Goal: Check status: Check status

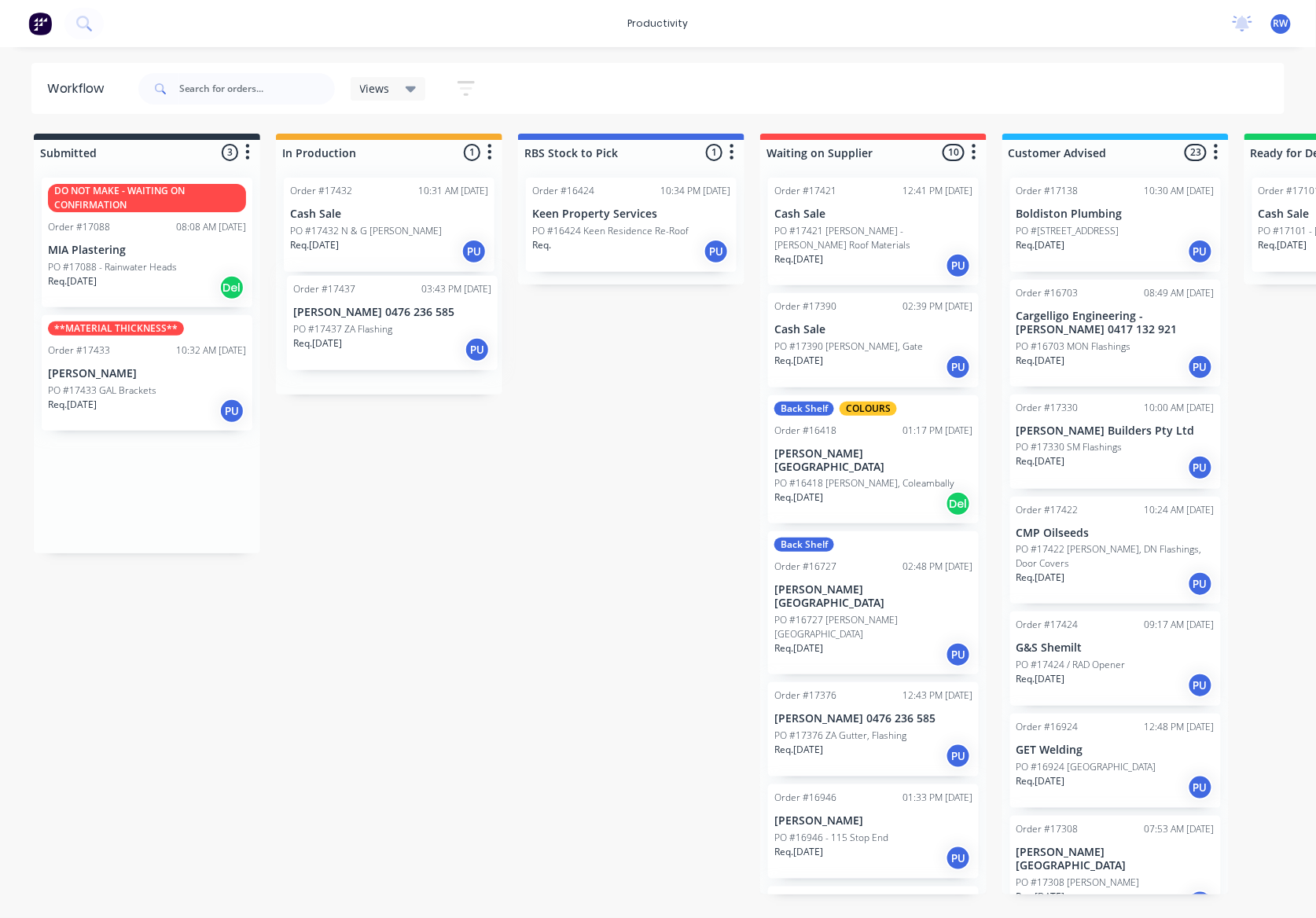
drag, startPoint x: 155, startPoint y: 240, endPoint x: 415, endPoint y: 341, distance: 278.9
click at [410, 341] on div "Submitted 3 Sort By Created date Required date Order number Customer name Most …" at bounding box center [956, 514] width 1938 height 760
click at [396, 374] on div "Order #17432 10:31 AM 26/08/25 Cash Sale PO #17432 N & G Irvin Req. 25/08/25 PU…" at bounding box center [389, 275] width 227 height 222
click at [401, 334] on div "PO #17437 ZA Flashing" at bounding box center [389, 333] width 198 height 14
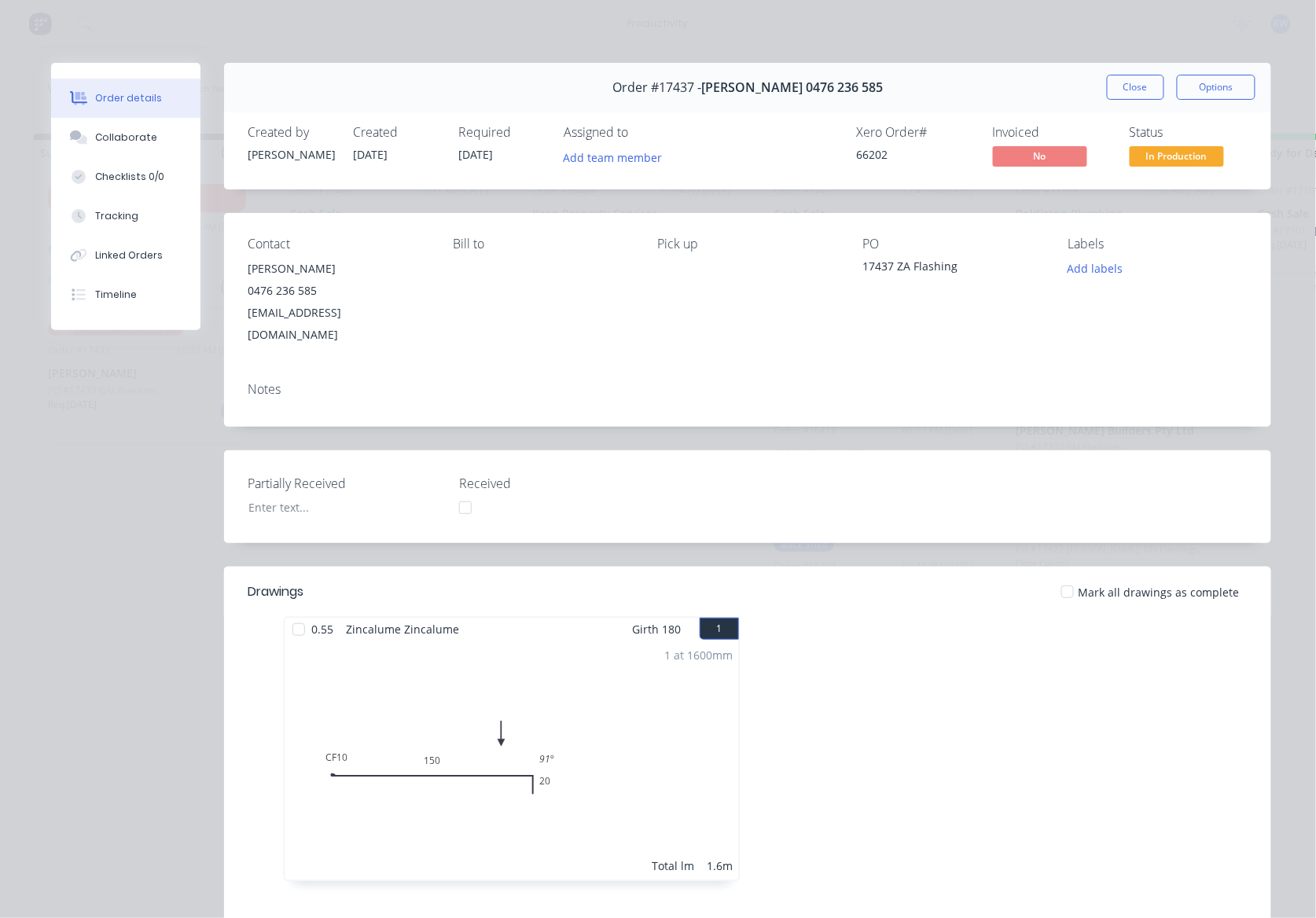
click at [286, 614] on div at bounding box center [298, 629] width 31 height 31
click at [1130, 86] on button "Close" at bounding box center [1136, 87] width 58 height 25
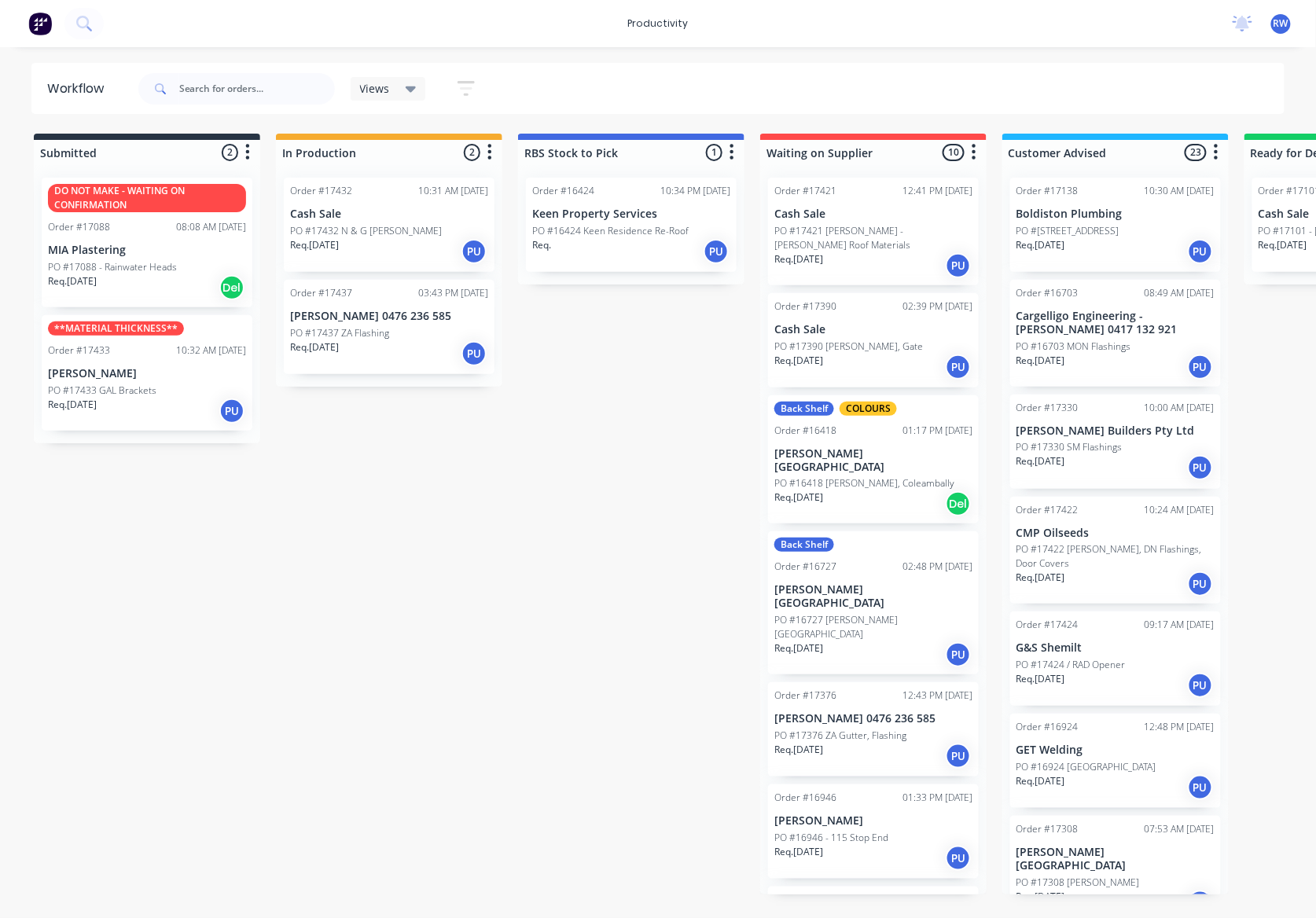
click at [378, 224] on p "PO #17432 N & G [PERSON_NAME]" at bounding box center [366, 231] width 152 height 14
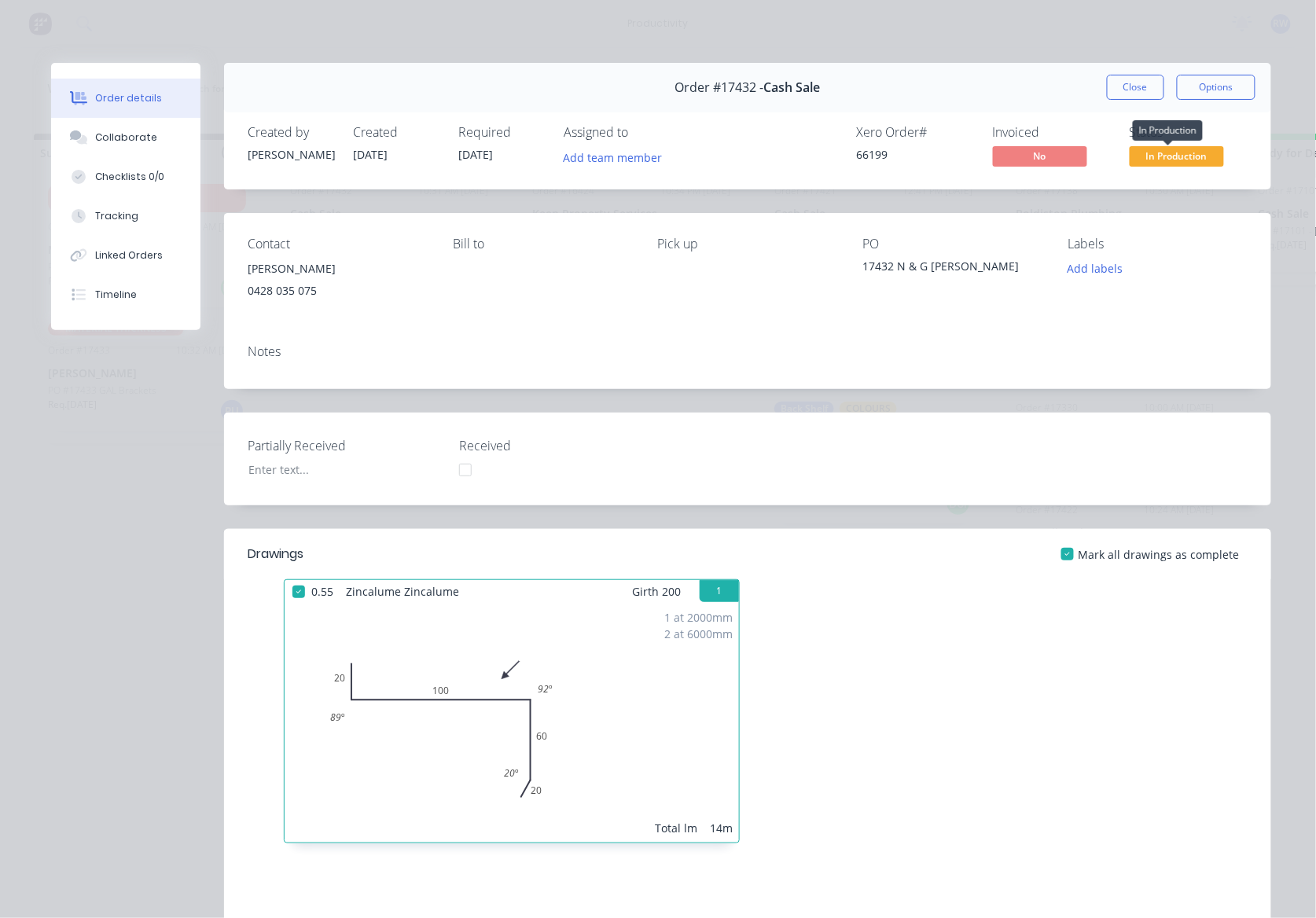
click at [1165, 160] on span "In Production" at bounding box center [1176, 156] width 94 height 20
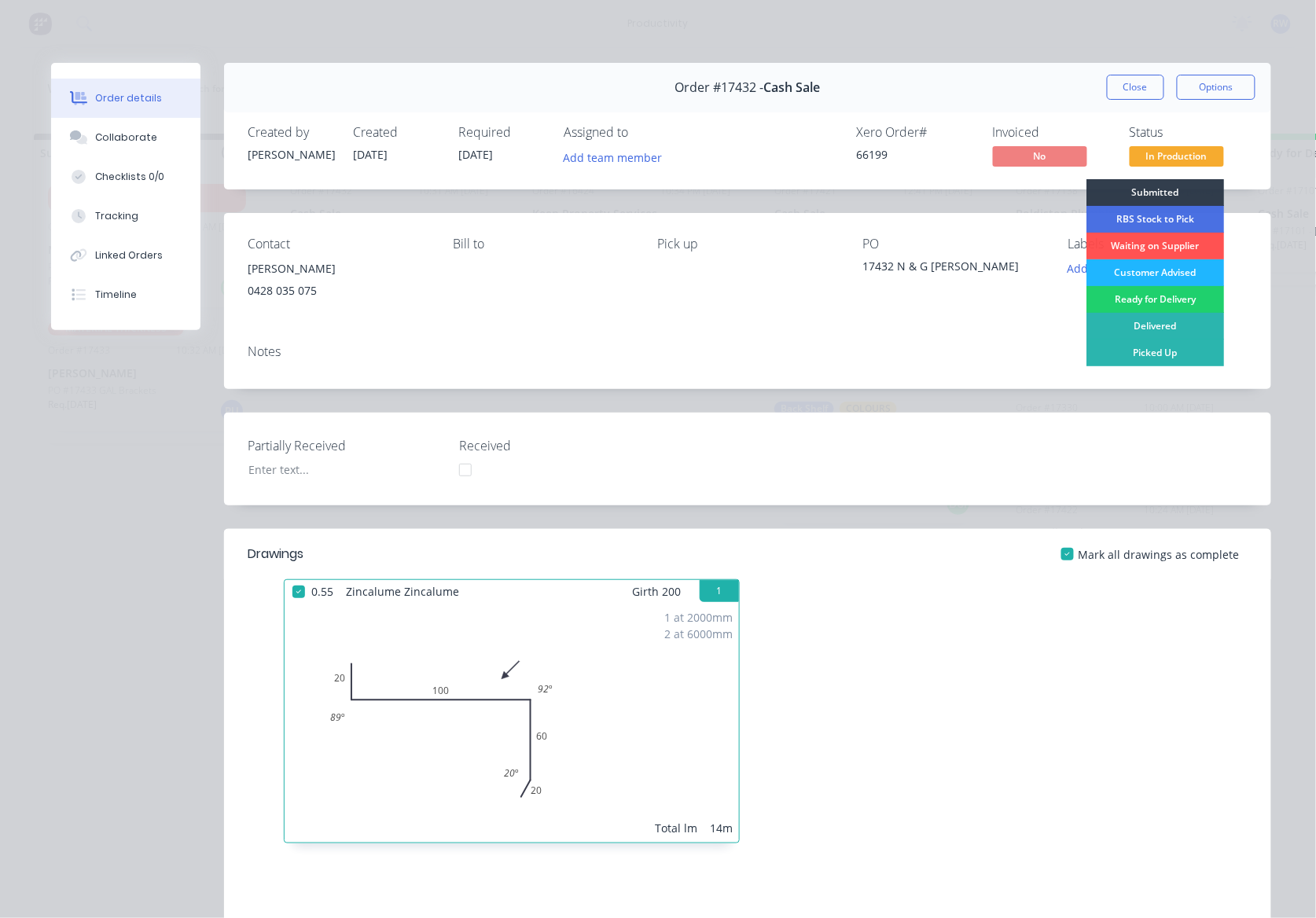
click at [1149, 280] on div "Customer Advised" at bounding box center [1156, 272] width 138 height 27
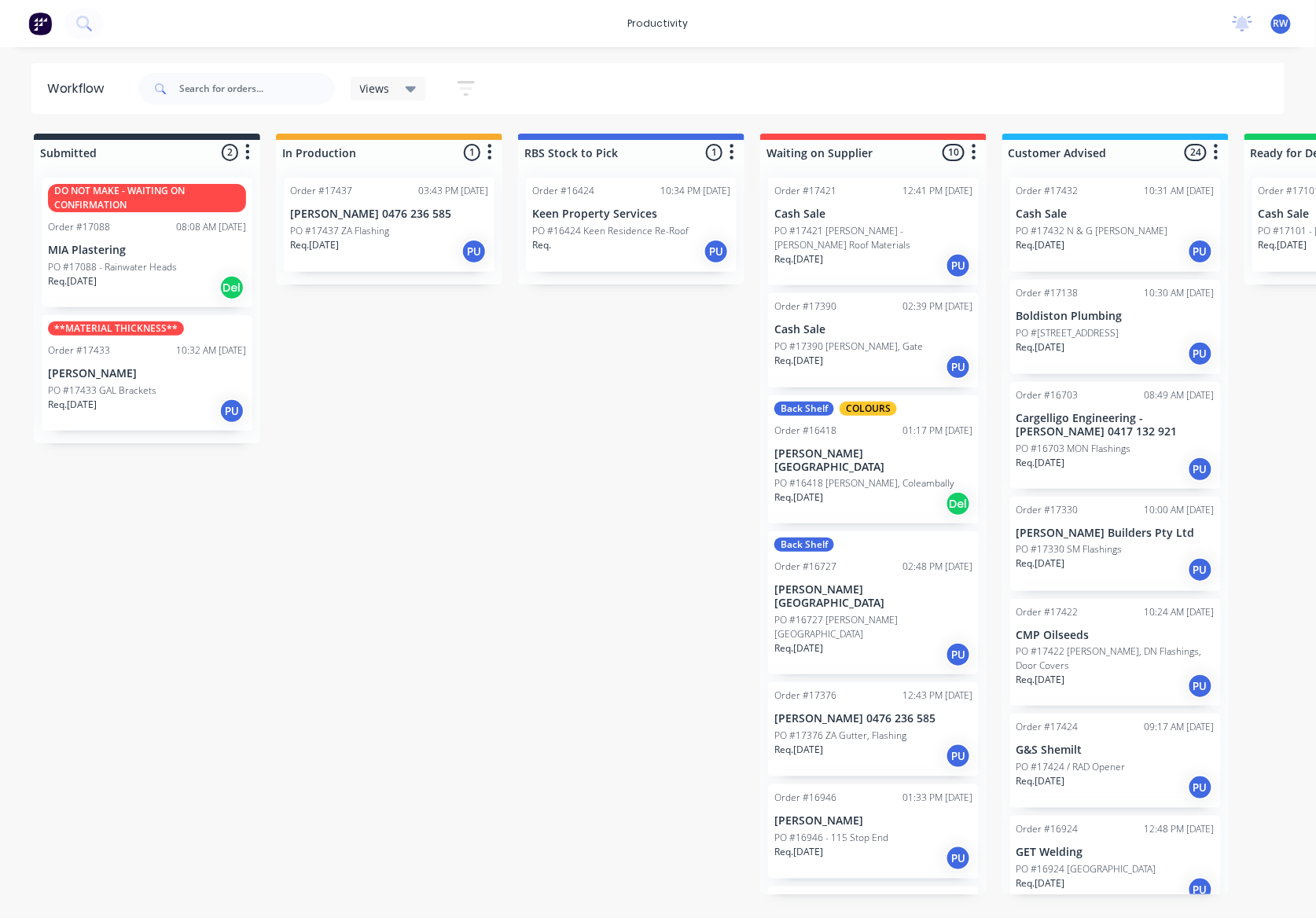
click at [405, 244] on div "Req. 26/08/25 PU" at bounding box center [389, 251] width 198 height 27
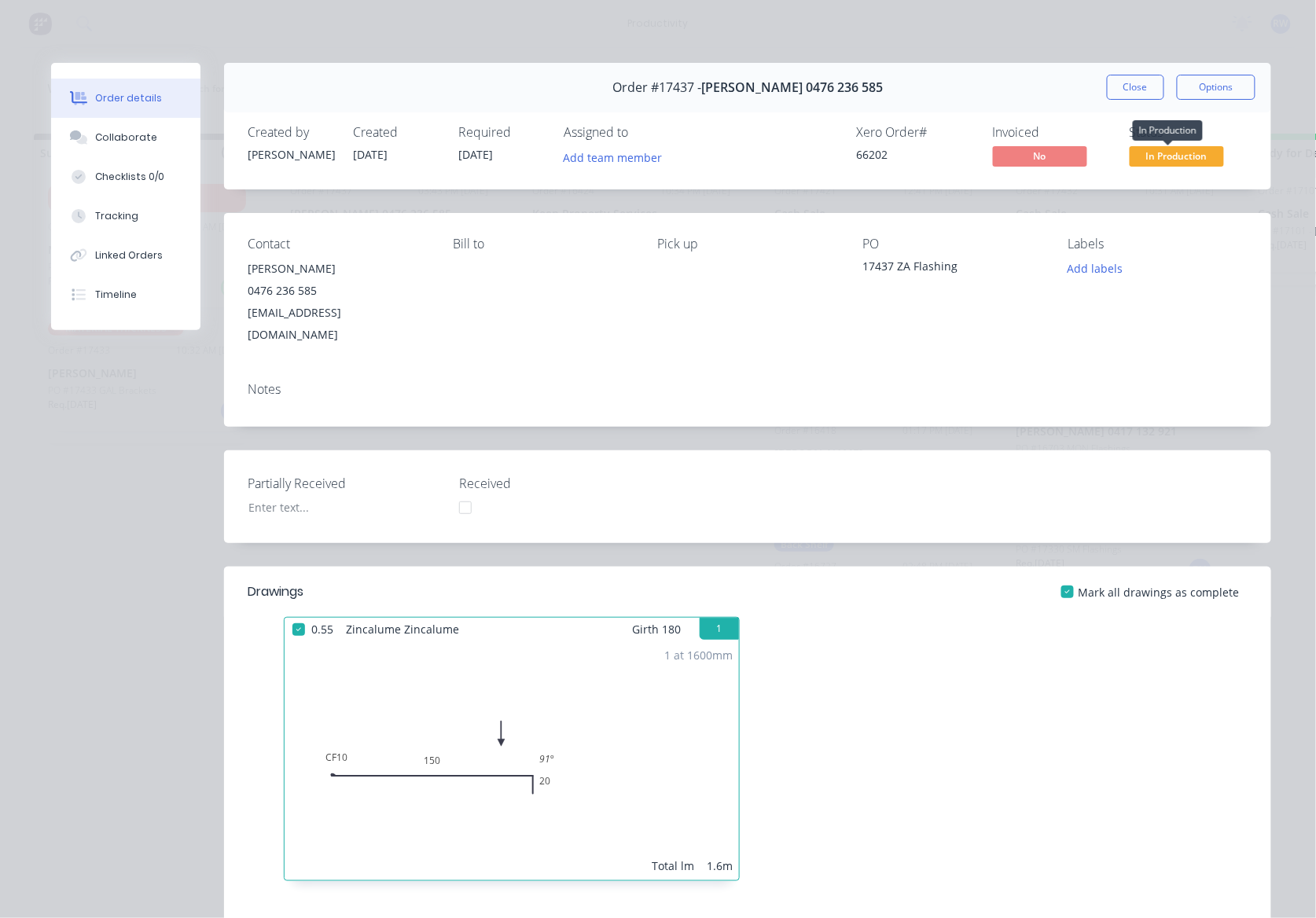
click at [1150, 155] on span "In Production" at bounding box center [1176, 156] width 94 height 20
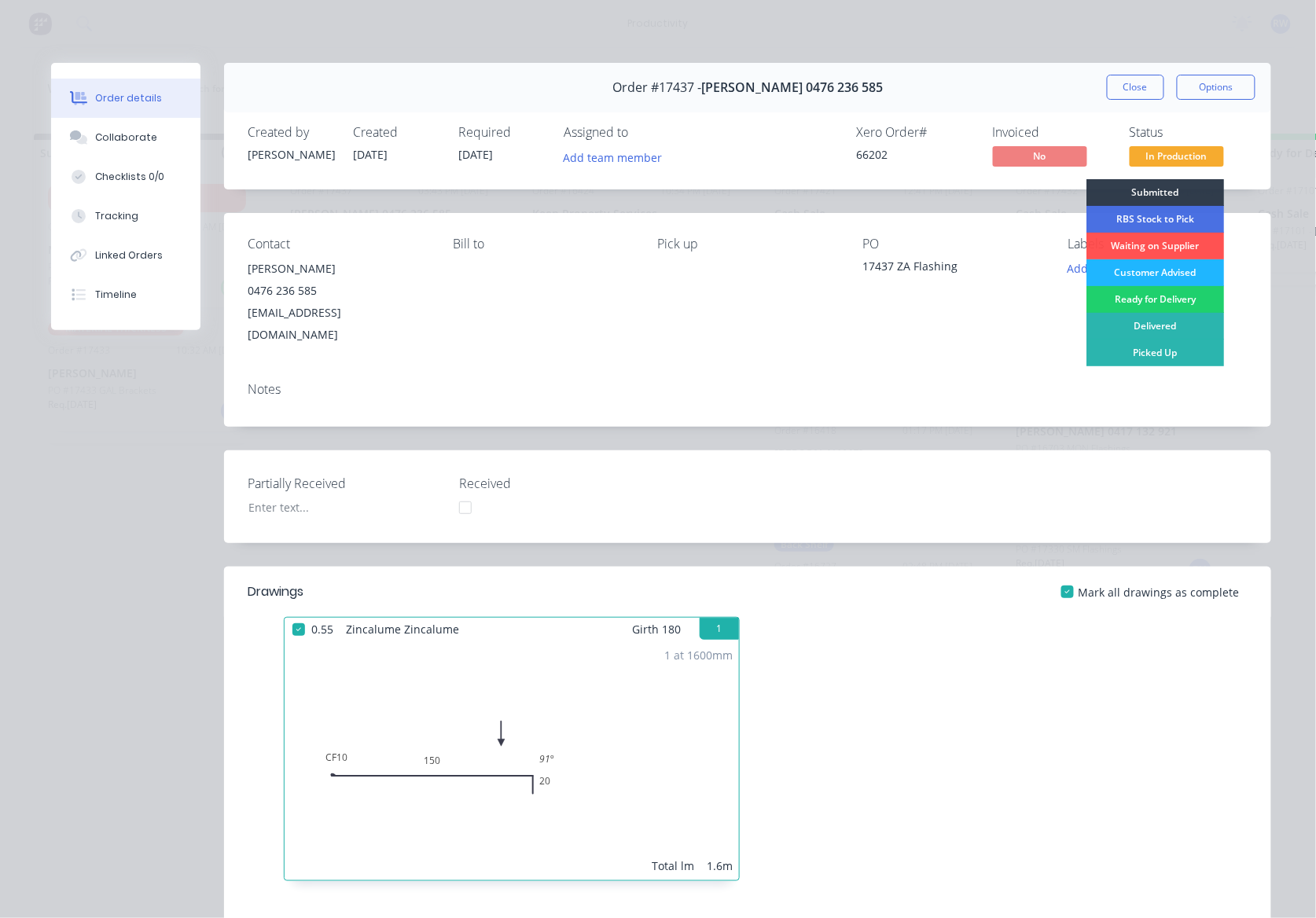
click at [1131, 278] on div "Customer Advised" at bounding box center [1156, 272] width 138 height 27
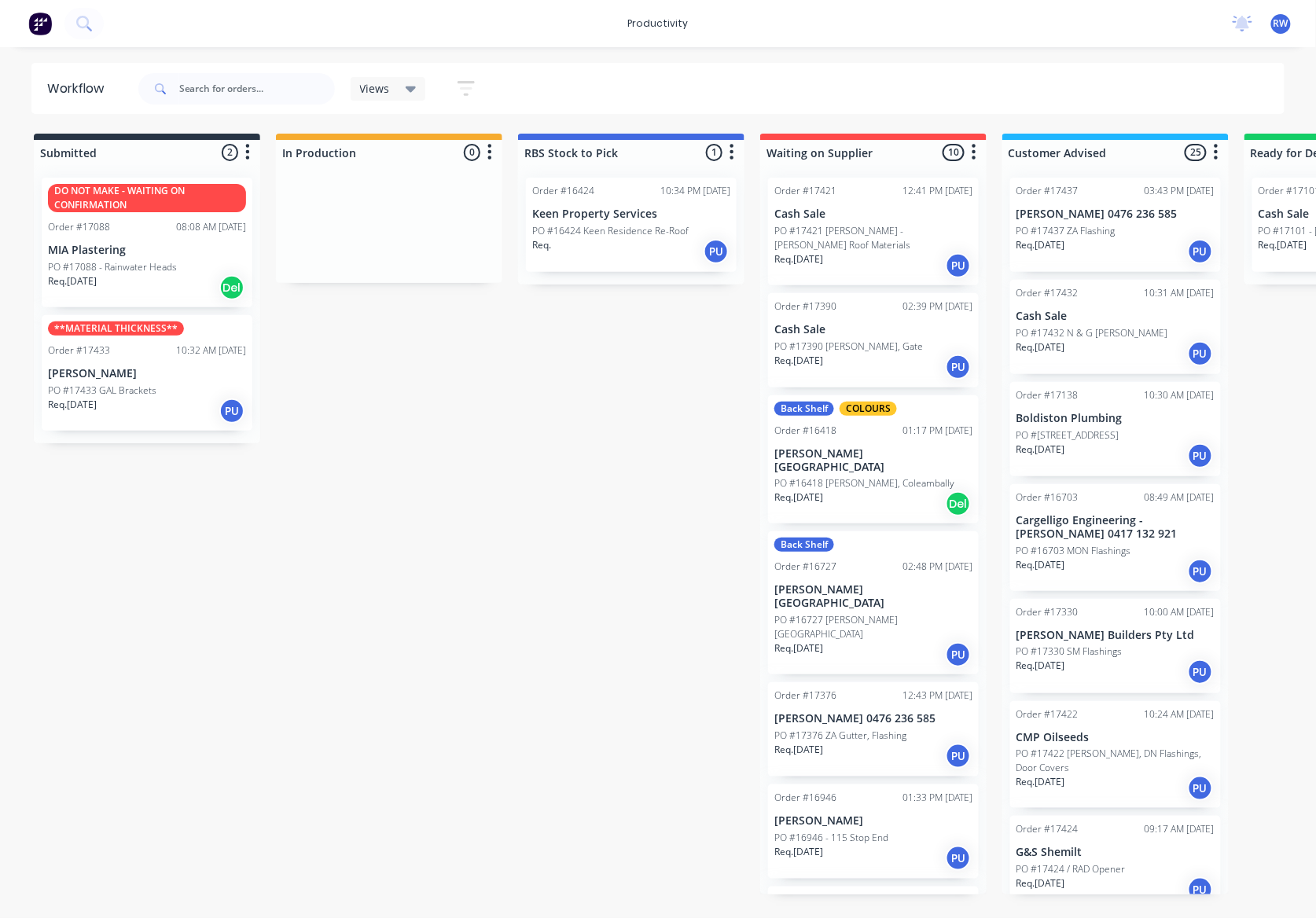
click at [76, 393] on p "PO #17433 GAL Brackets" at bounding box center [103, 390] width 109 height 14
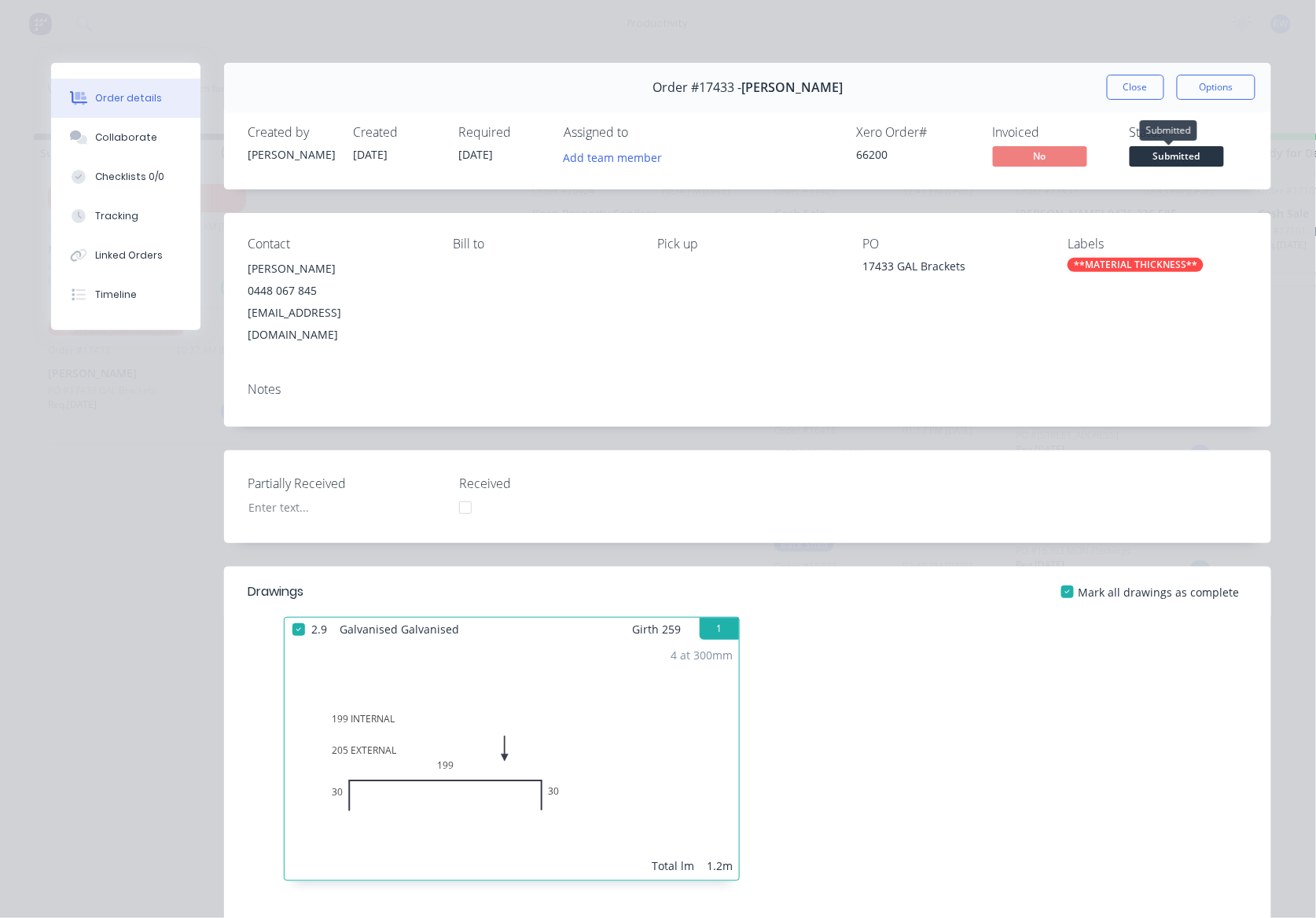
click at [1187, 154] on span "Submitted" at bounding box center [1176, 156] width 94 height 20
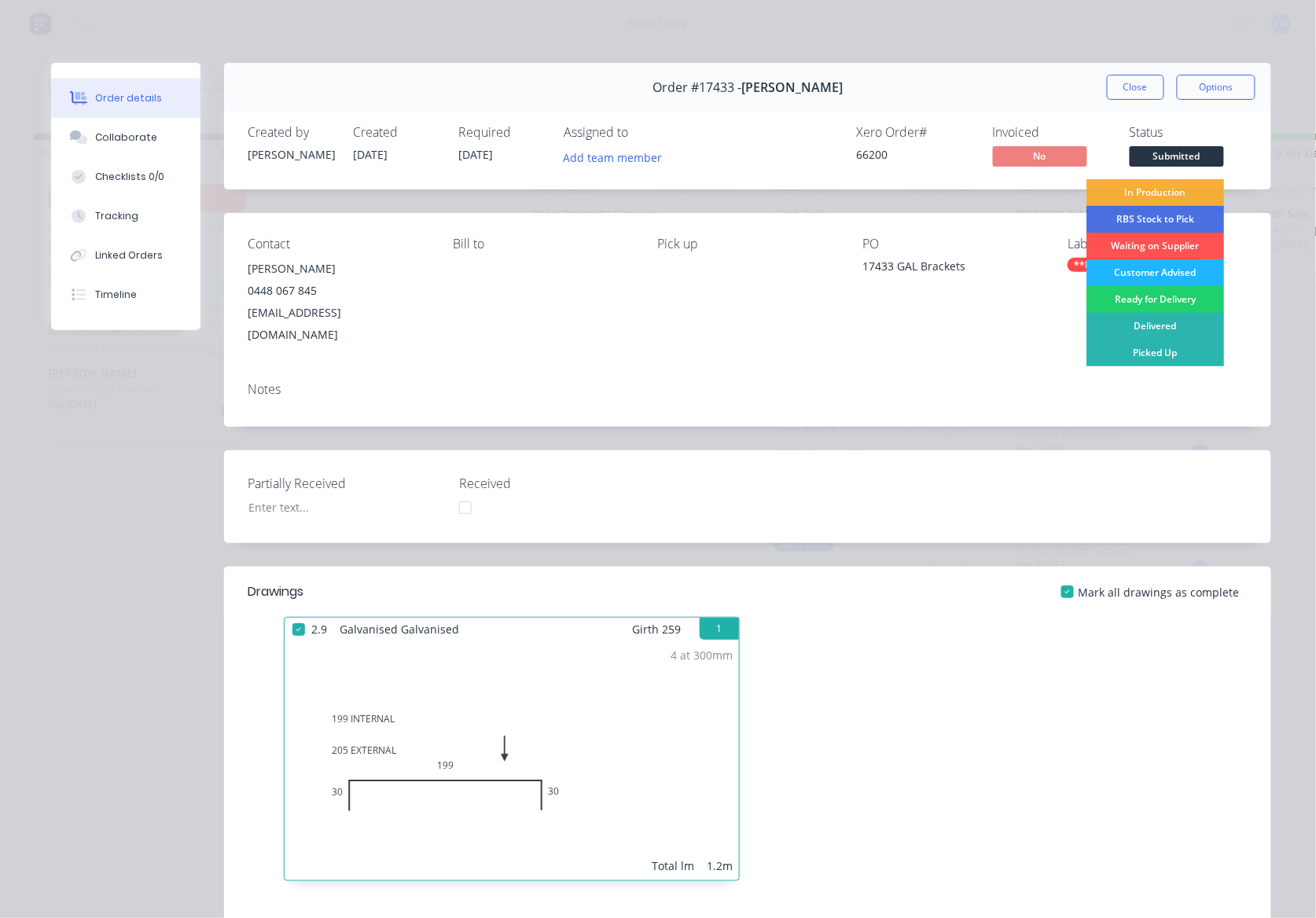
click at [1127, 272] on div "Customer Advised" at bounding box center [1156, 272] width 138 height 27
